Goal: Task Accomplishment & Management: Manage account settings

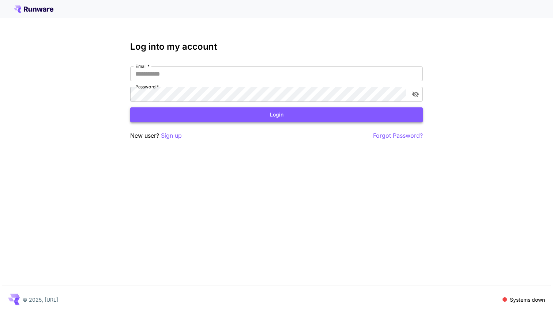
type input "**********"
click at [240, 117] on button "Login" at bounding box center [276, 115] width 293 height 15
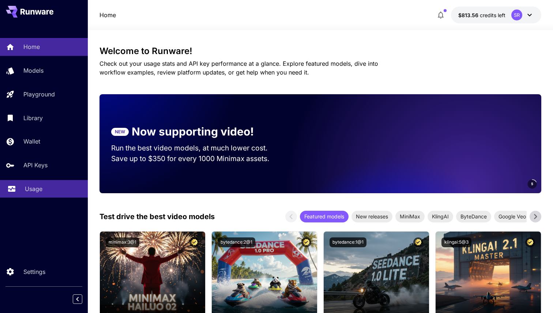
click at [38, 185] on link "Usage" at bounding box center [44, 189] width 88 height 18
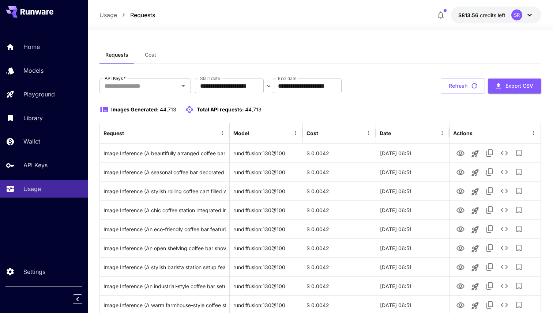
click at [150, 52] on span "Cost" at bounding box center [150, 55] width 11 height 7
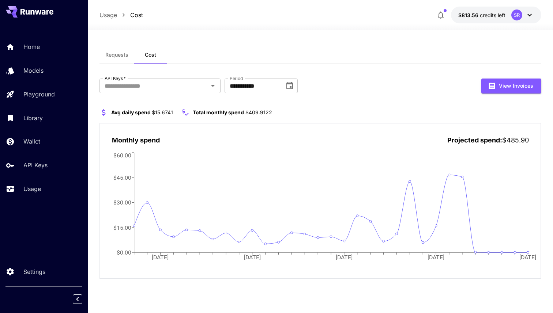
click at [117, 54] on span "Requests" at bounding box center [116, 55] width 23 height 7
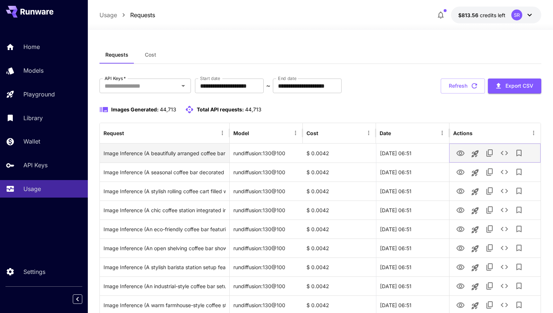
click at [461, 153] on icon "View Image" at bounding box center [460, 153] width 8 height 5
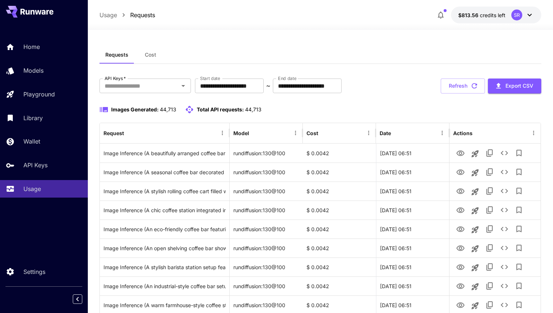
click at [314, 110] on div "Images Generated: 44,713 Total API requests: 44,713" at bounding box center [320, 109] width 442 height 9
